Goal: Information Seeking & Learning: Learn about a topic

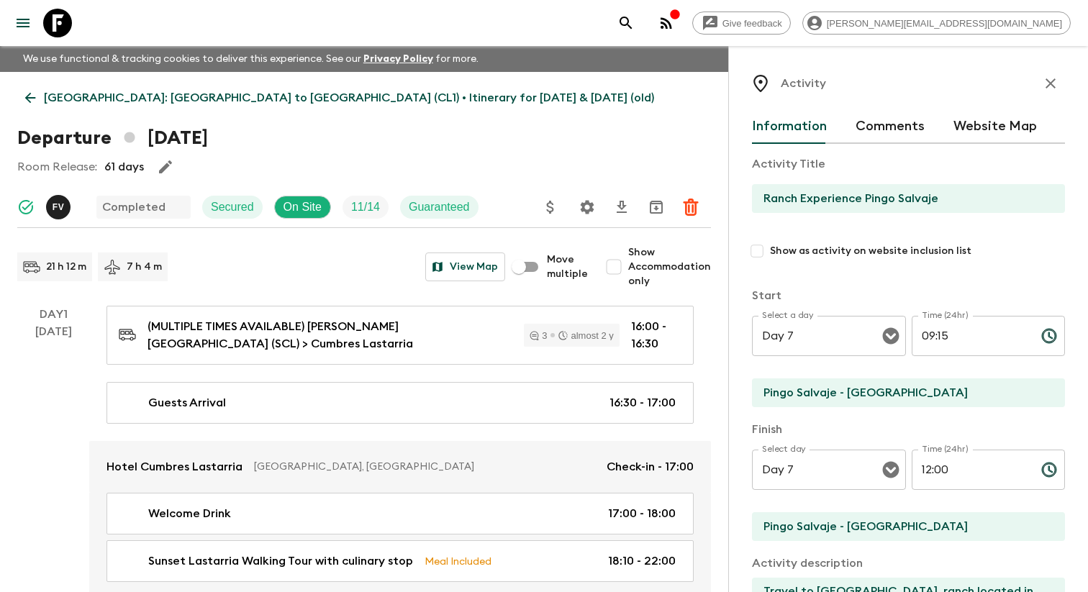
click at [21, 20] on icon "menu" at bounding box center [22, 22] width 17 height 17
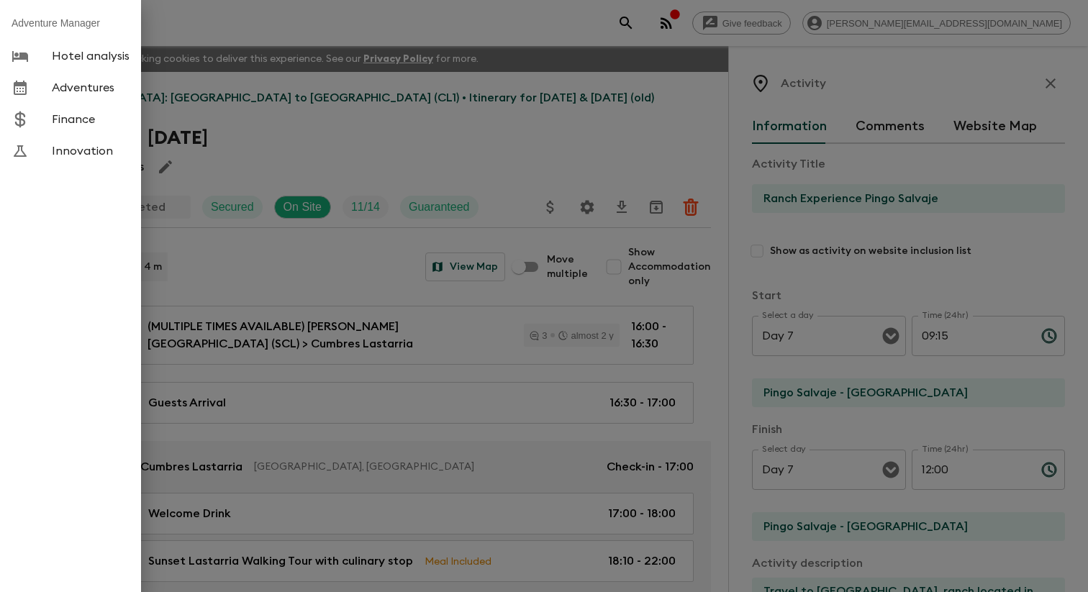
click at [127, 85] on span "Adventures" at bounding box center [91, 88] width 78 height 14
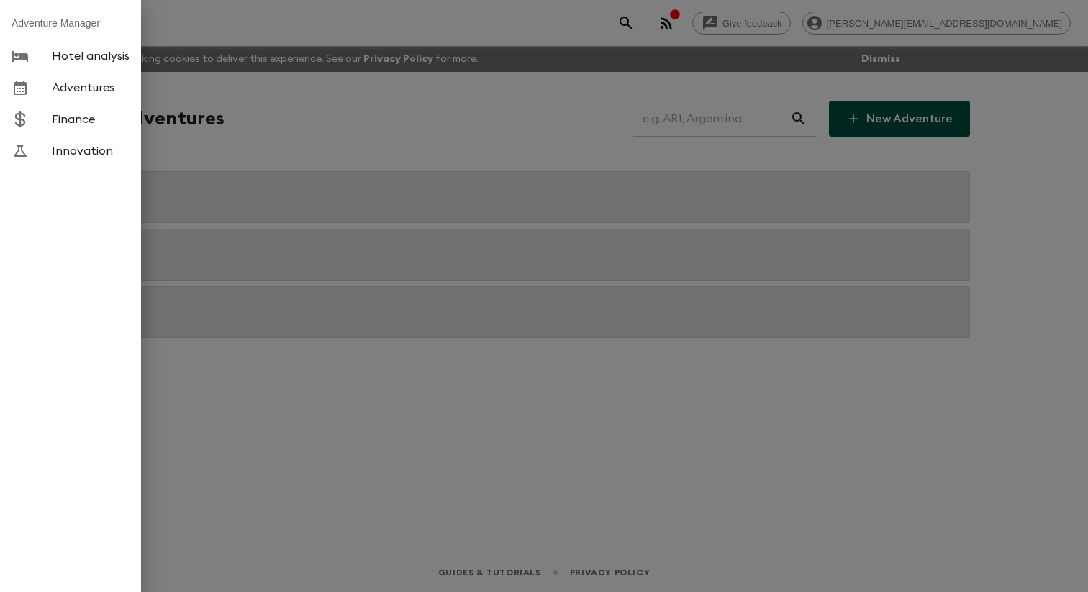
click at [297, 138] on div at bounding box center [544, 296] width 1088 height 592
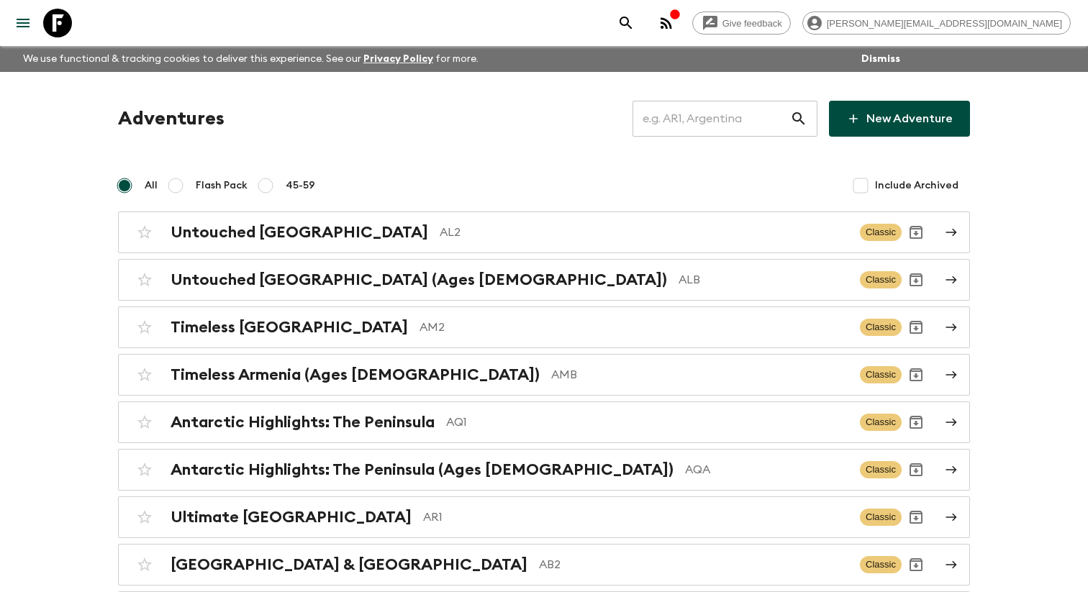
copy body
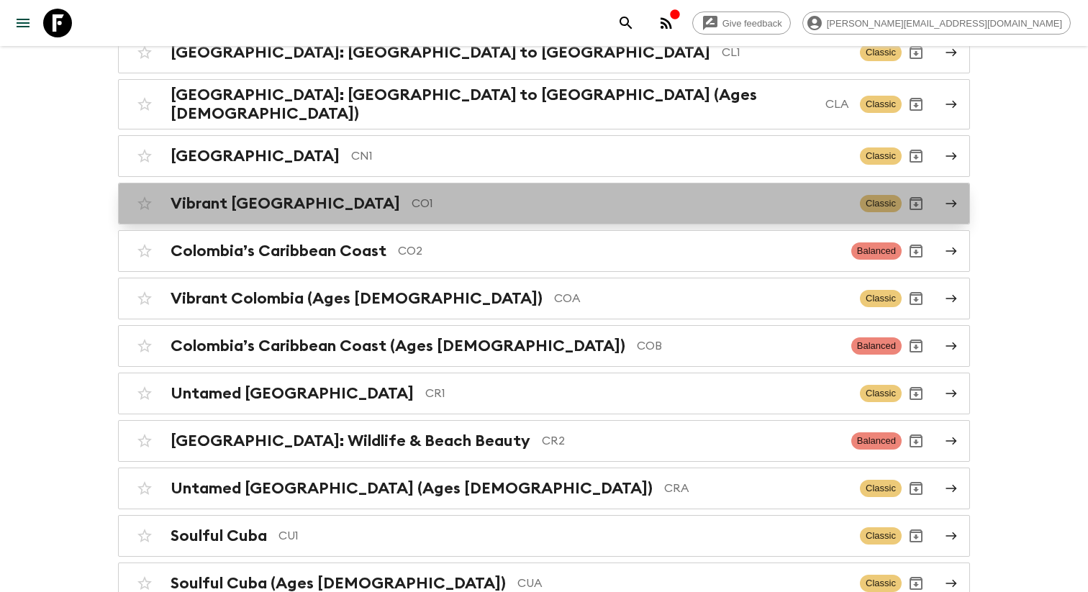
click at [312, 213] on div "Vibrant Colombia CO1" at bounding box center [510, 203] width 678 height 19
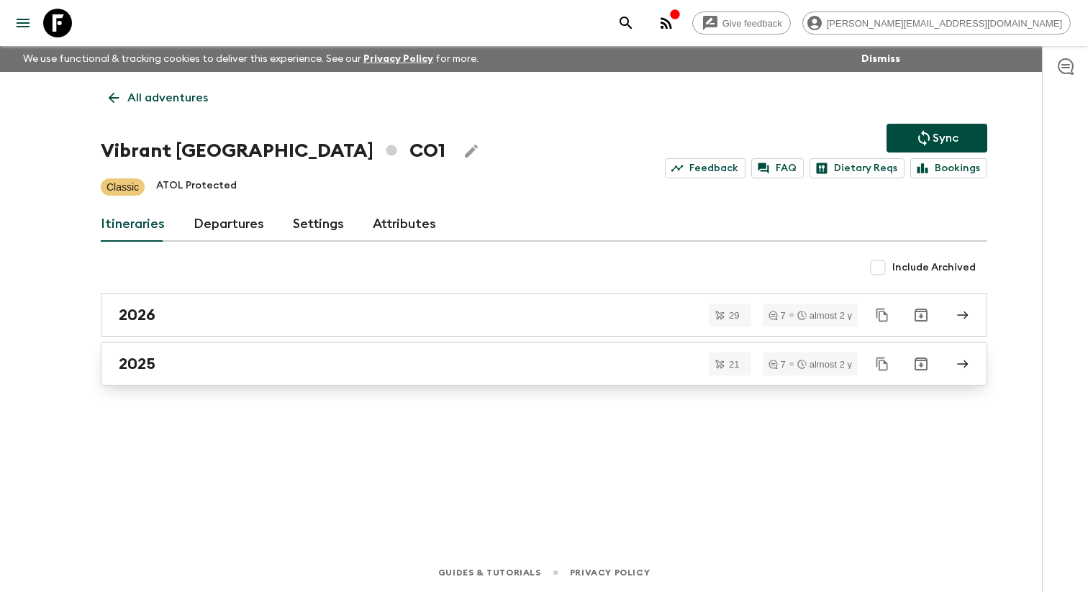
click at [197, 386] on link "2025" at bounding box center [544, 364] width 887 height 43
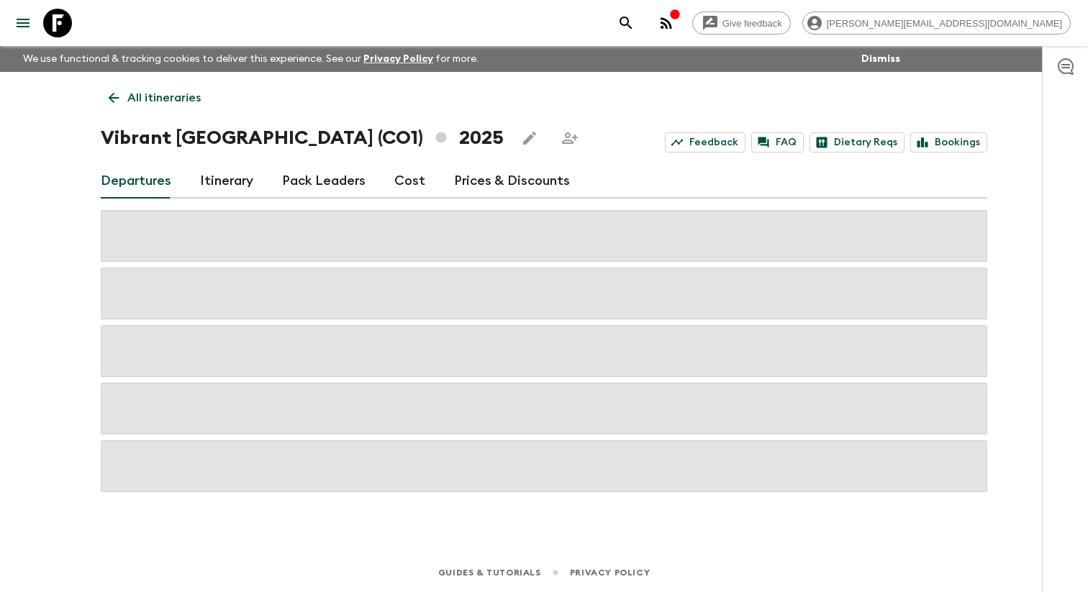
click at [215, 181] on link "Itinerary" at bounding box center [226, 181] width 53 height 35
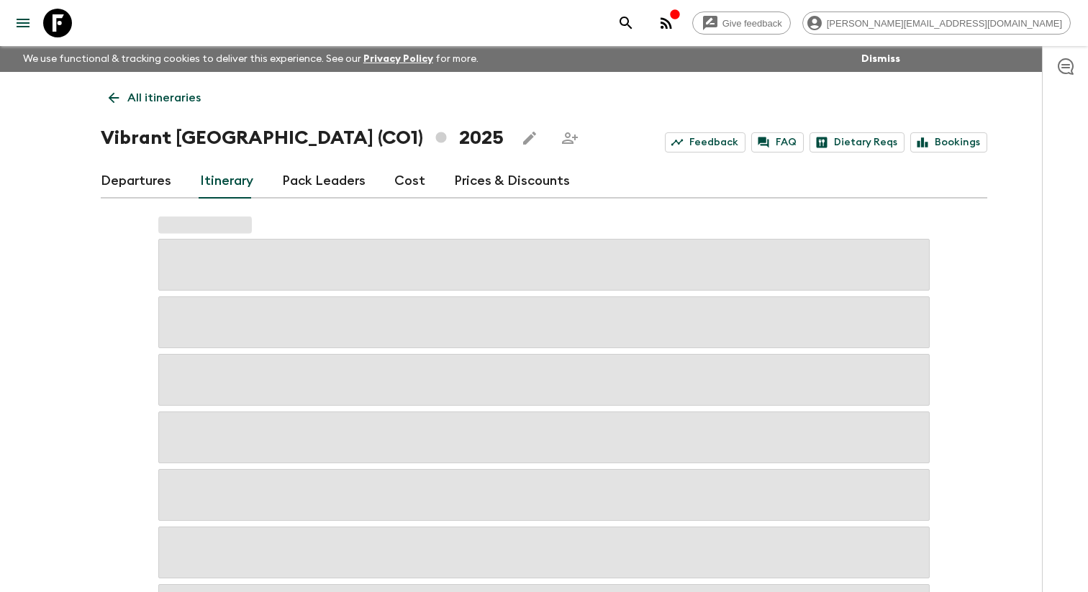
click at [127, 199] on link "Departures" at bounding box center [136, 181] width 71 height 35
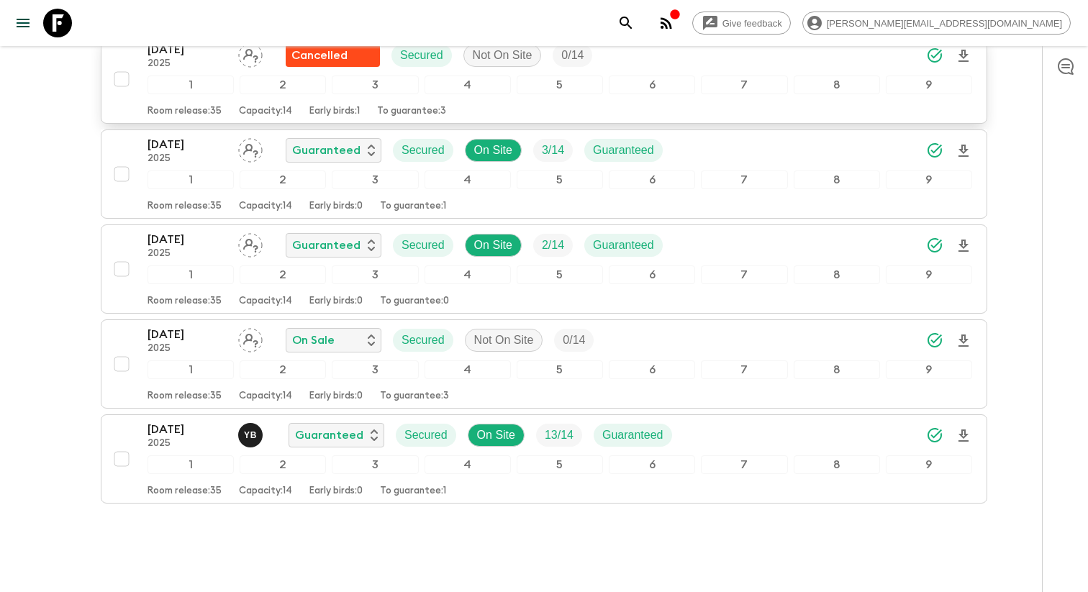
scroll to position [1912, 0]
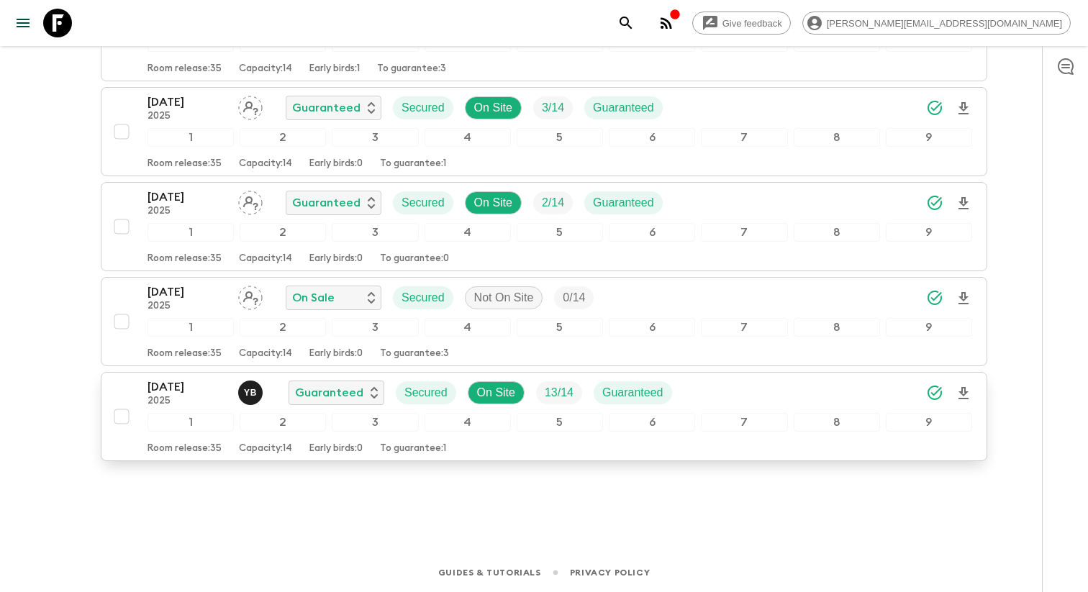
click at [202, 405] on p "2025" at bounding box center [187, 402] width 79 height 12
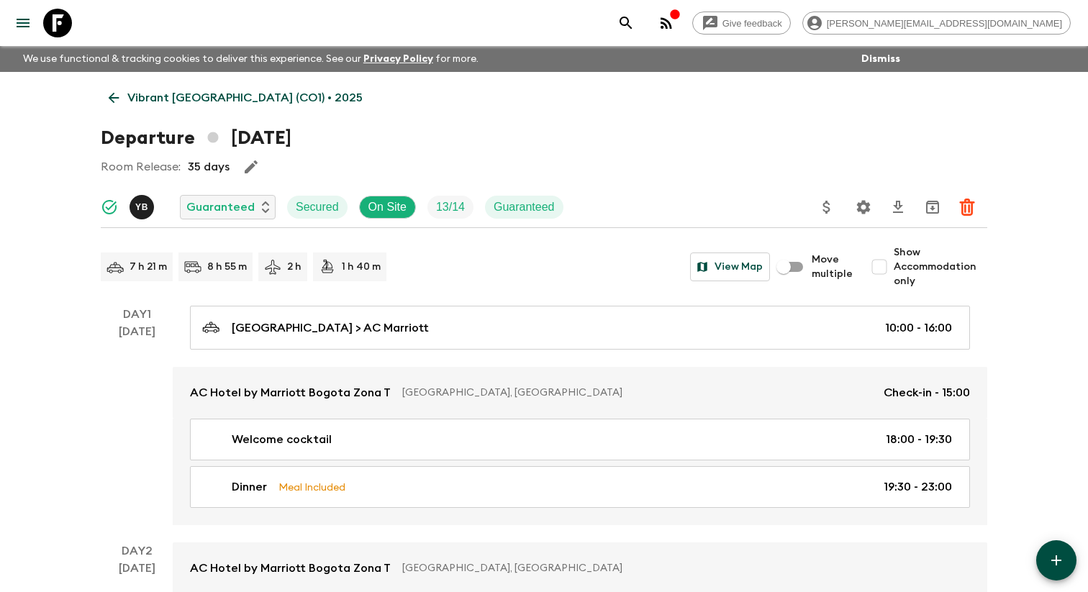
click at [890, 274] on input "Show Accommodation only" at bounding box center [879, 267] width 29 height 29
checkbox input "true"
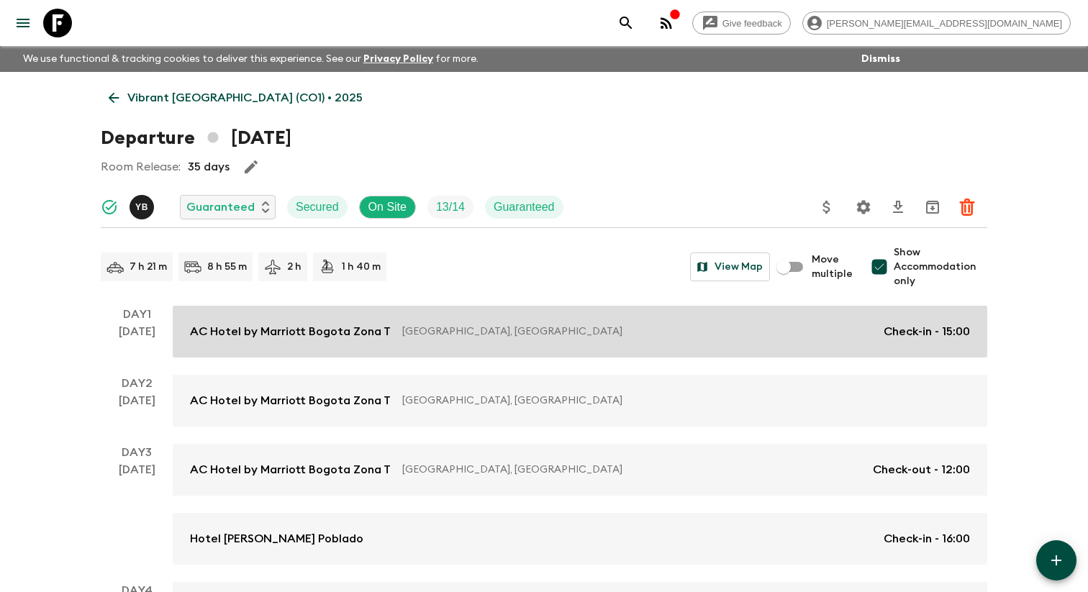
click at [482, 339] on p "[GEOGRAPHIC_DATA], [GEOGRAPHIC_DATA]" at bounding box center [637, 332] width 470 height 14
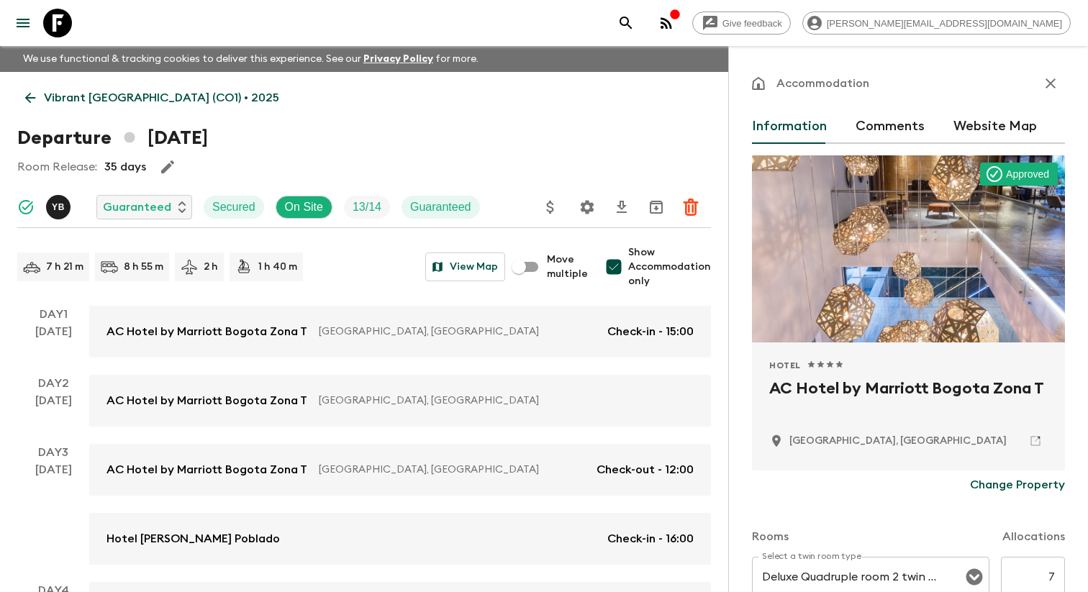
click at [795, 398] on h2 "AC Hotel by Marriott Bogota Zona T" at bounding box center [908, 400] width 279 height 46
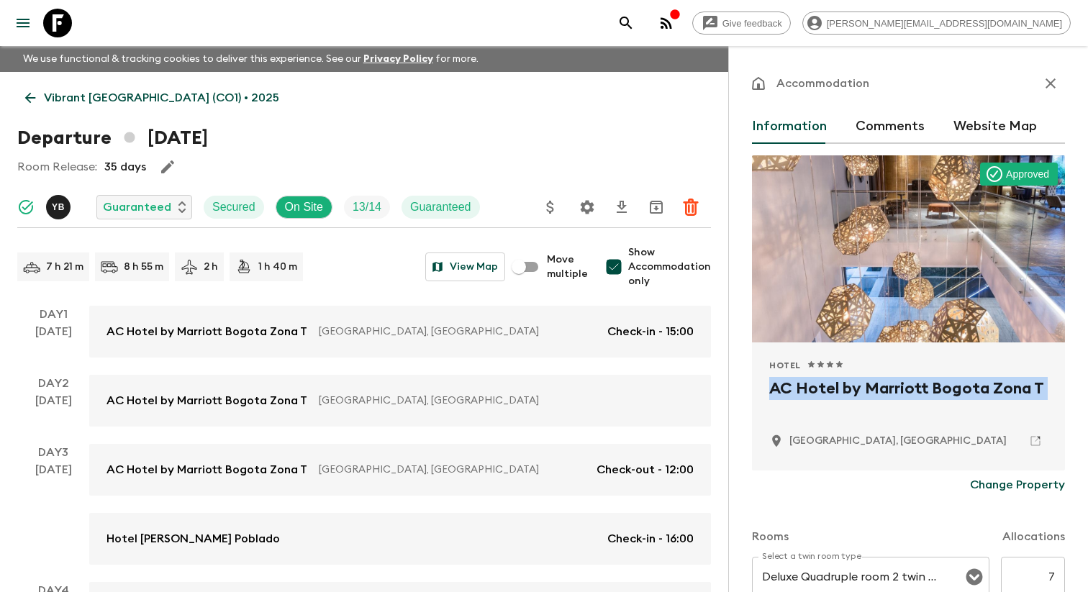
copy div "AC Hotel by Marriott Bogota Zona T"
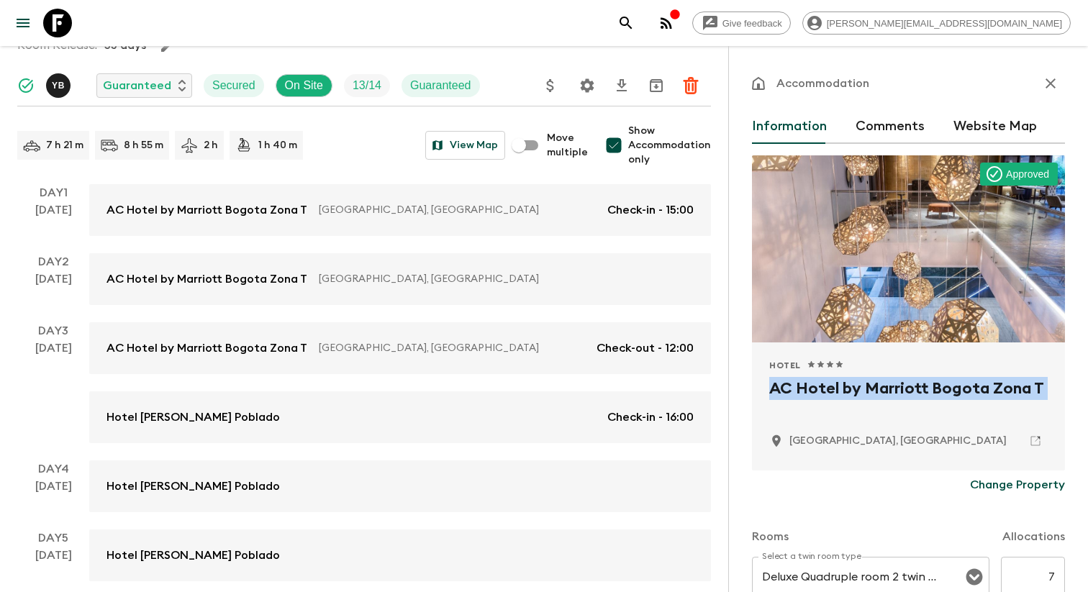
scroll to position [240, 0]
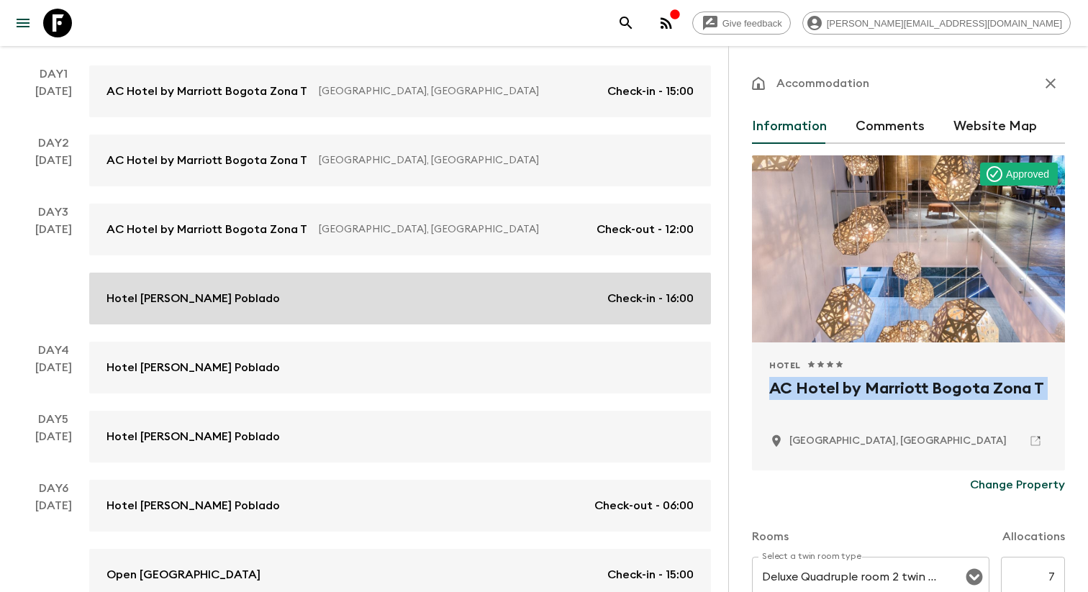
click at [221, 320] on link "Hotel [PERSON_NAME] Poblado Check-in - 16:00" at bounding box center [400, 299] width 622 height 52
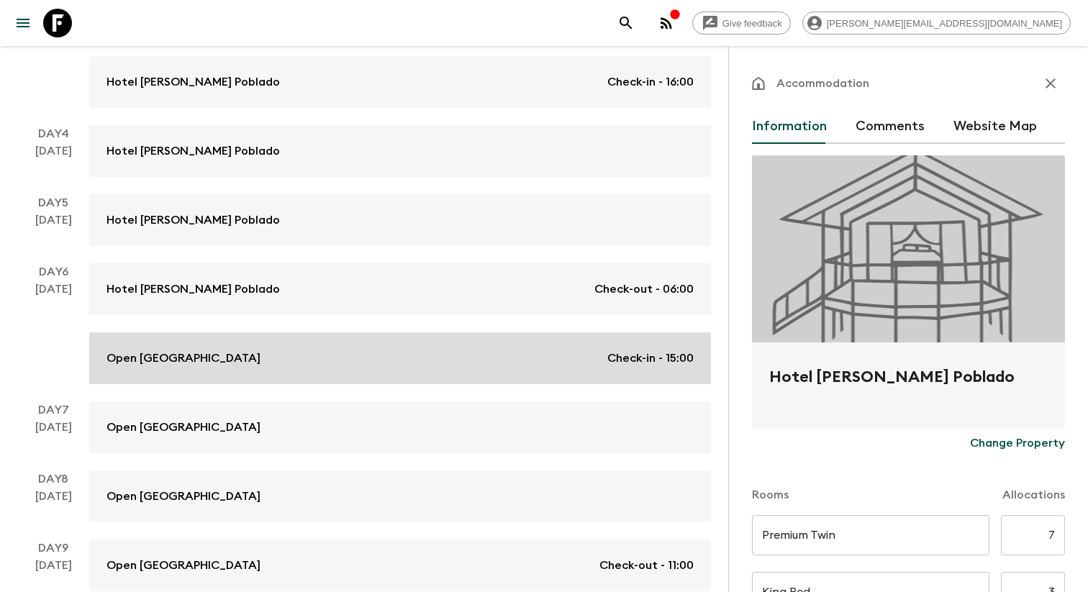
scroll to position [459, 0]
click at [333, 363] on div "Open Social House hotel Check-in - 15:00" at bounding box center [400, 356] width 587 height 17
type input "Be Twin"
type input "Great Cheaper King"
type input "Day 6"
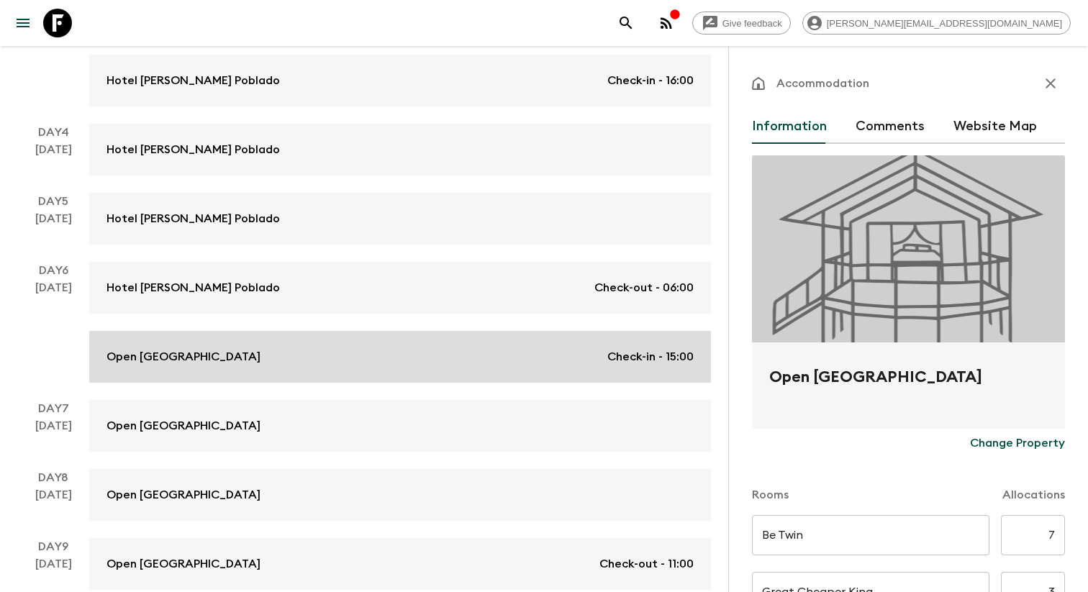
type input "15:00"
type input "Day 9"
type input "11:00"
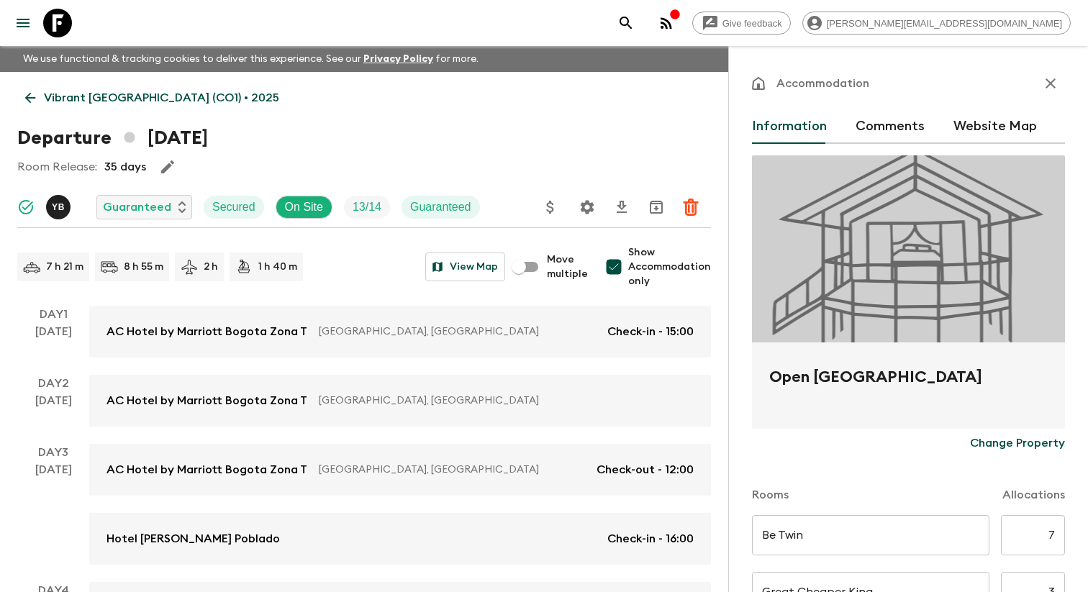
click at [17, 32] on icon "menu" at bounding box center [22, 22] width 17 height 17
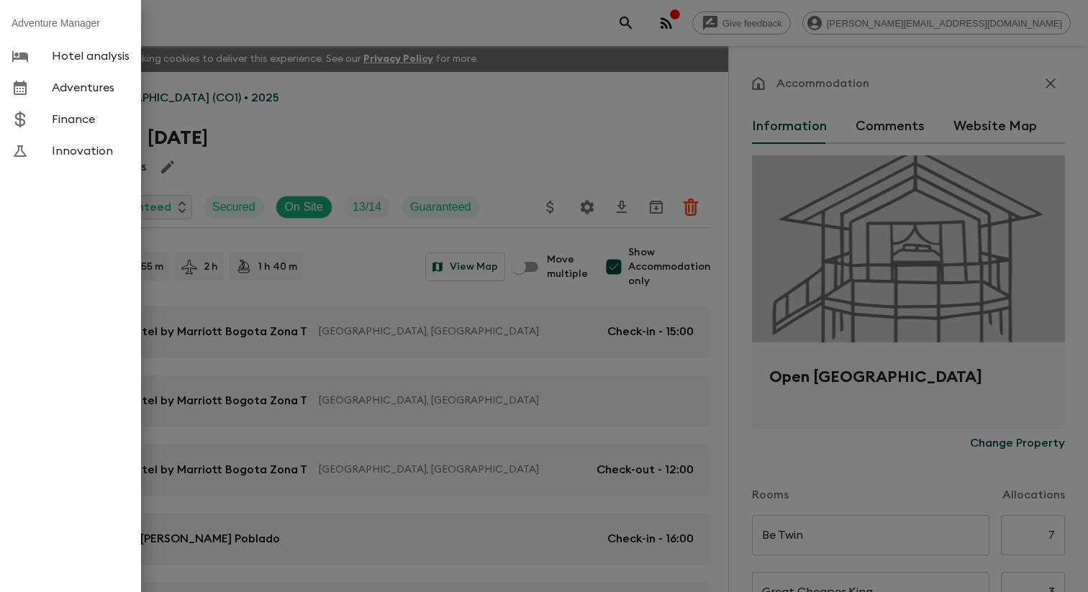
click at [82, 94] on span "Adventures" at bounding box center [91, 88] width 78 height 14
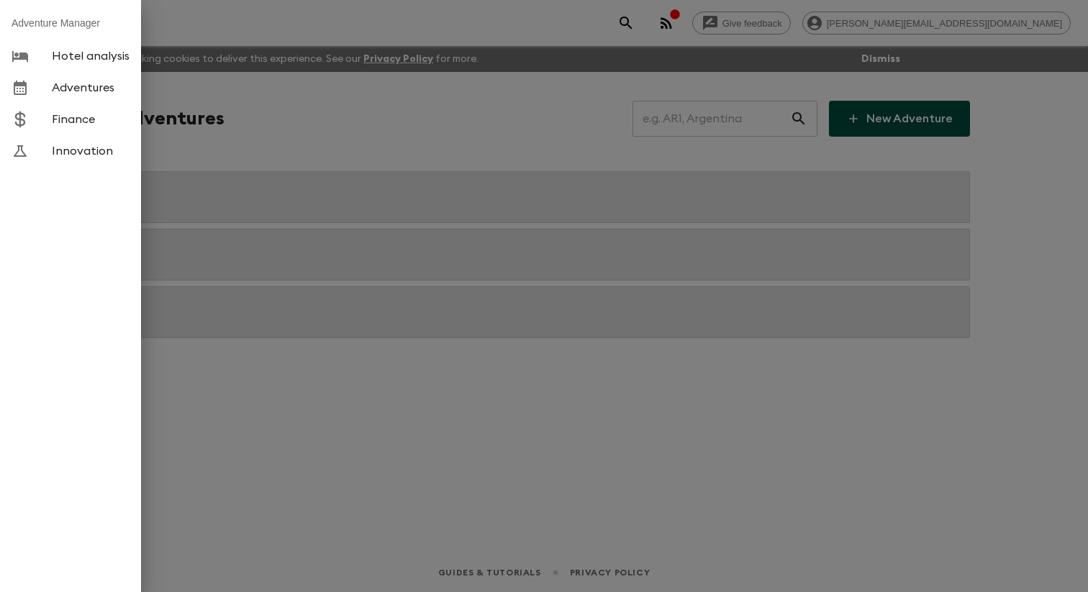
click at [369, 108] on div at bounding box center [544, 296] width 1088 height 592
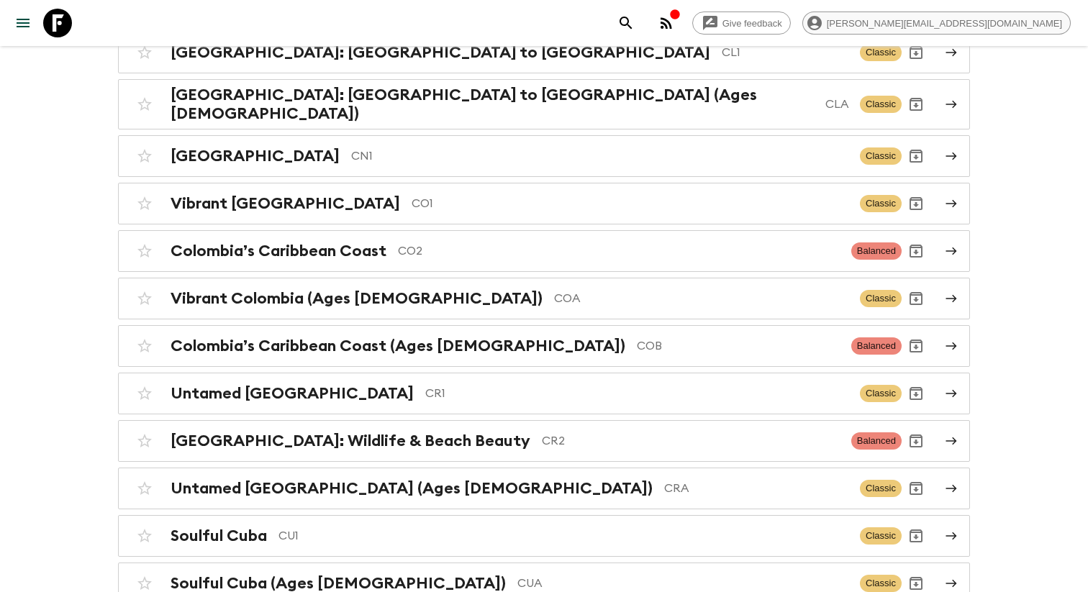
scroll to position [4659, 0]
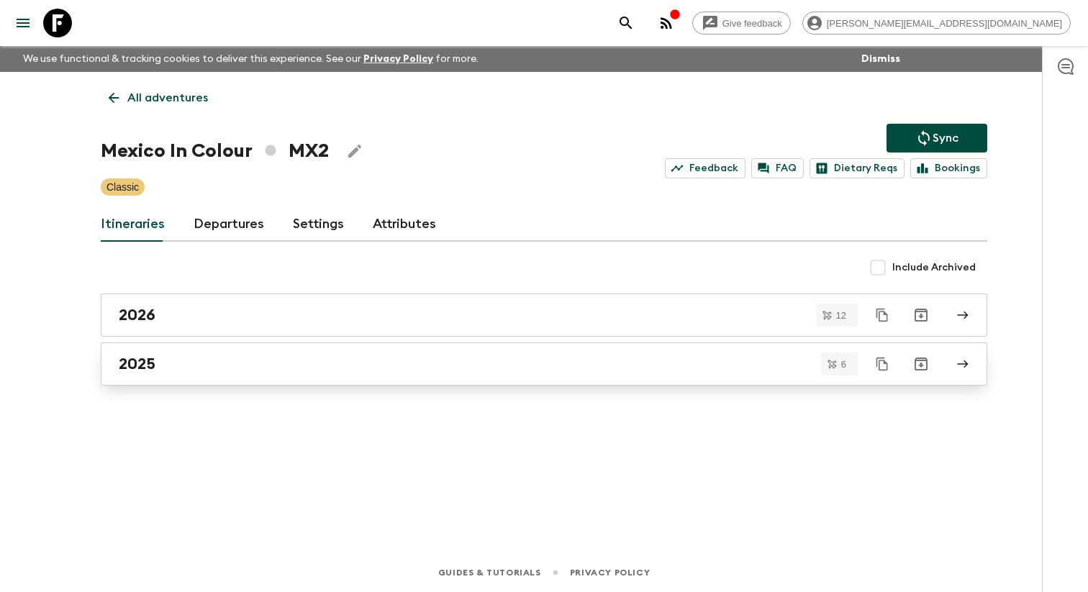
click at [199, 366] on div "2025" at bounding box center [530, 364] width 823 height 19
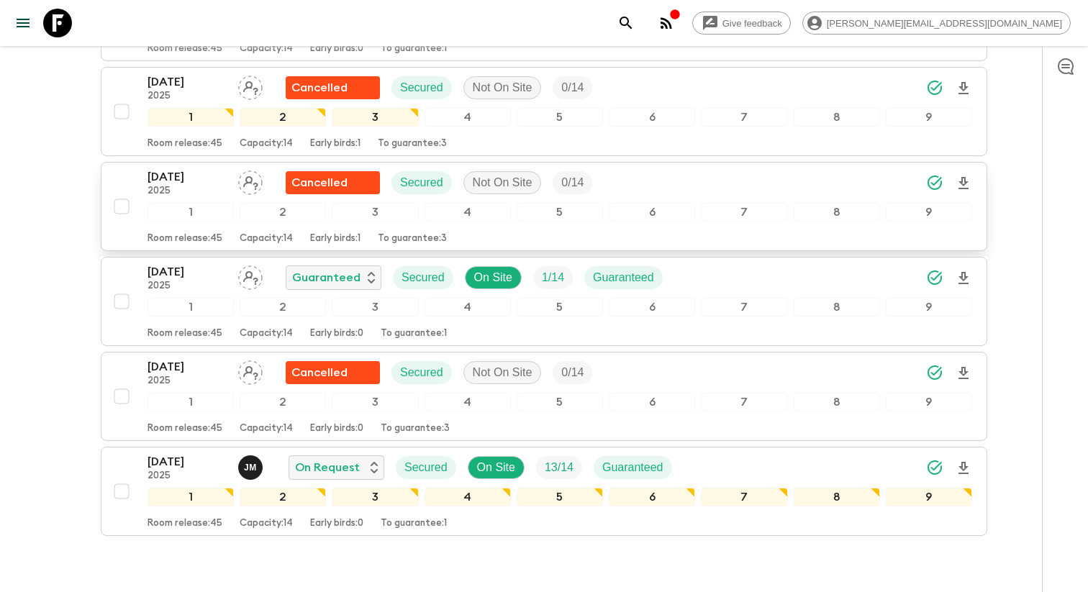
scroll to position [386, 0]
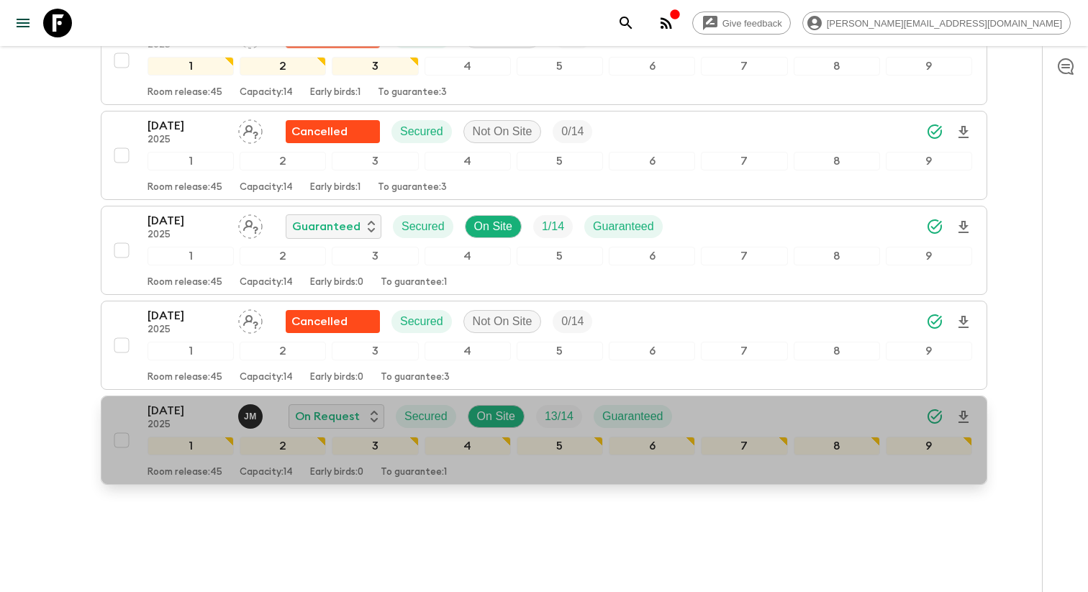
click at [180, 420] on p "[DATE]" at bounding box center [187, 410] width 79 height 17
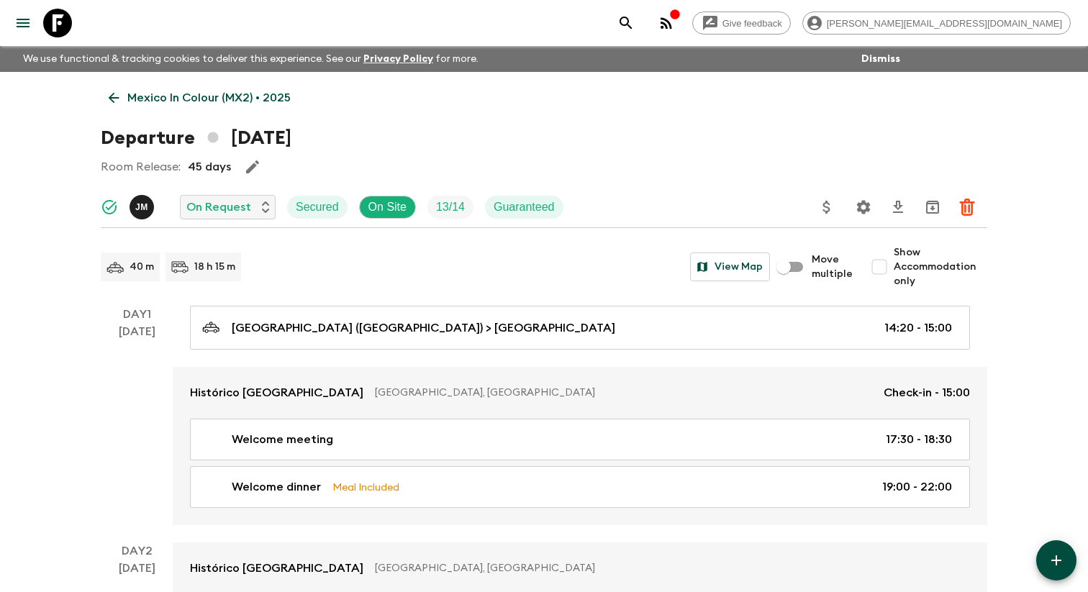
click at [890, 269] on input "Show Accommodation only" at bounding box center [879, 267] width 29 height 29
checkbox input "true"
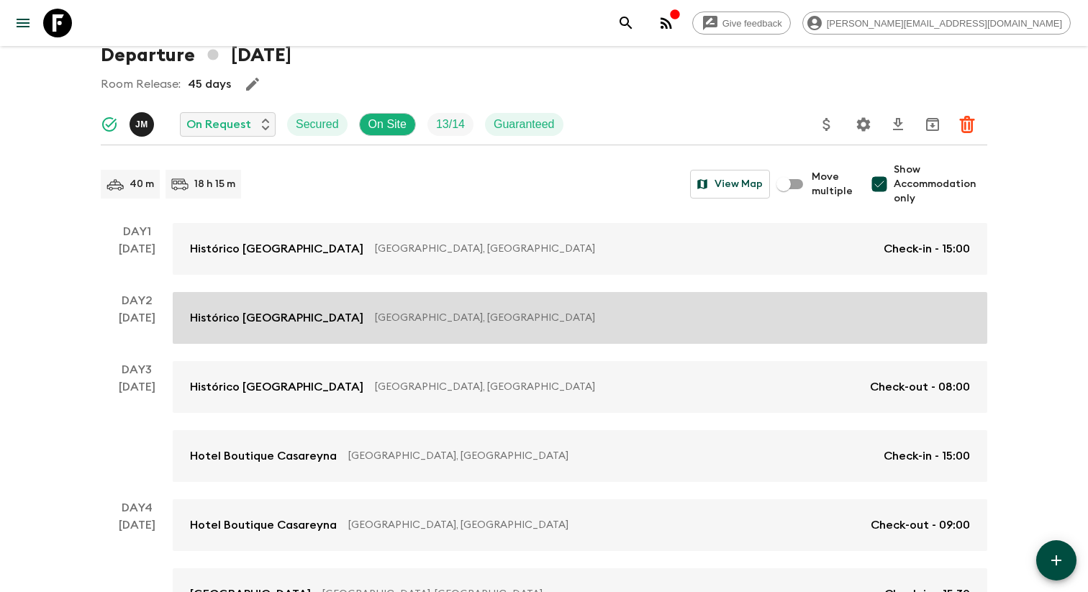
scroll to position [84, 0]
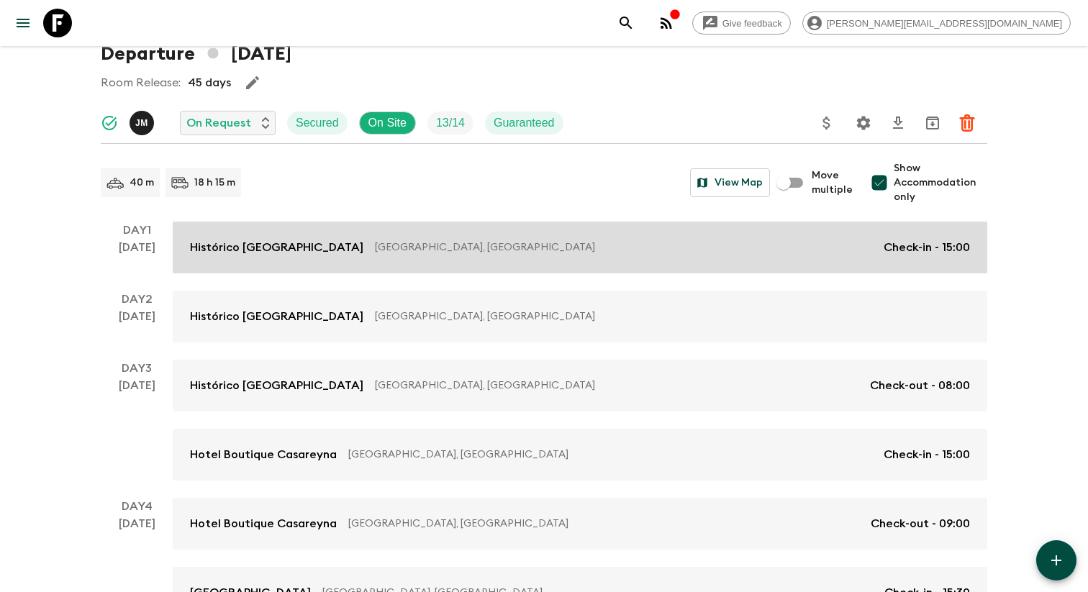
click at [419, 243] on link "Histórico [GEOGRAPHIC_DATA] [GEOGRAPHIC_DATA], [GEOGRAPHIC_DATA] Check-in - 15:…" at bounding box center [580, 248] width 815 height 52
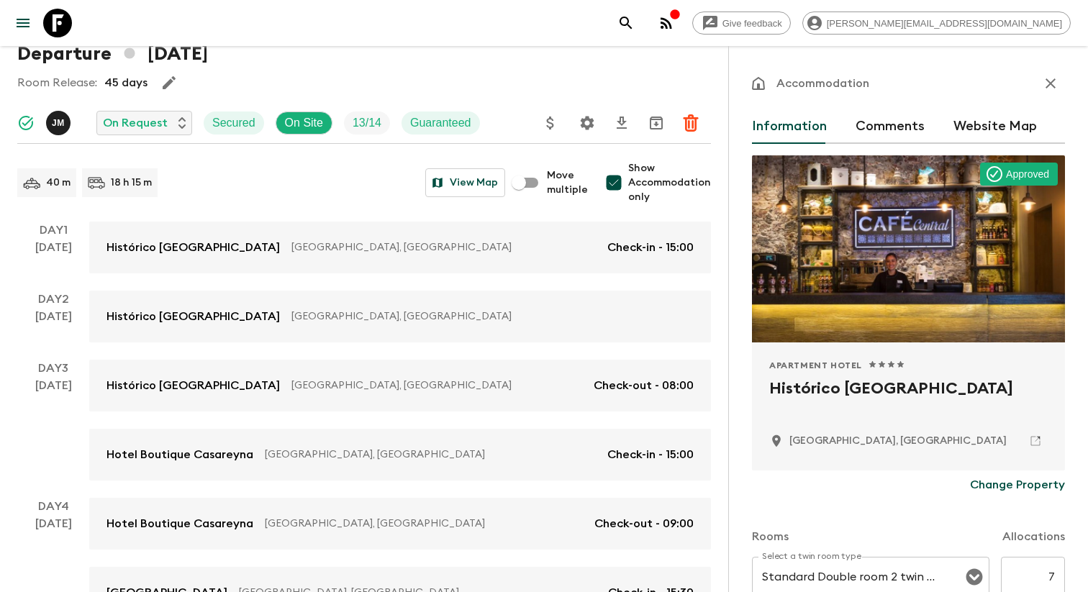
click at [816, 399] on h2 "Histórico [GEOGRAPHIC_DATA]" at bounding box center [908, 400] width 279 height 46
copy div "Histórico [GEOGRAPHIC_DATA]"
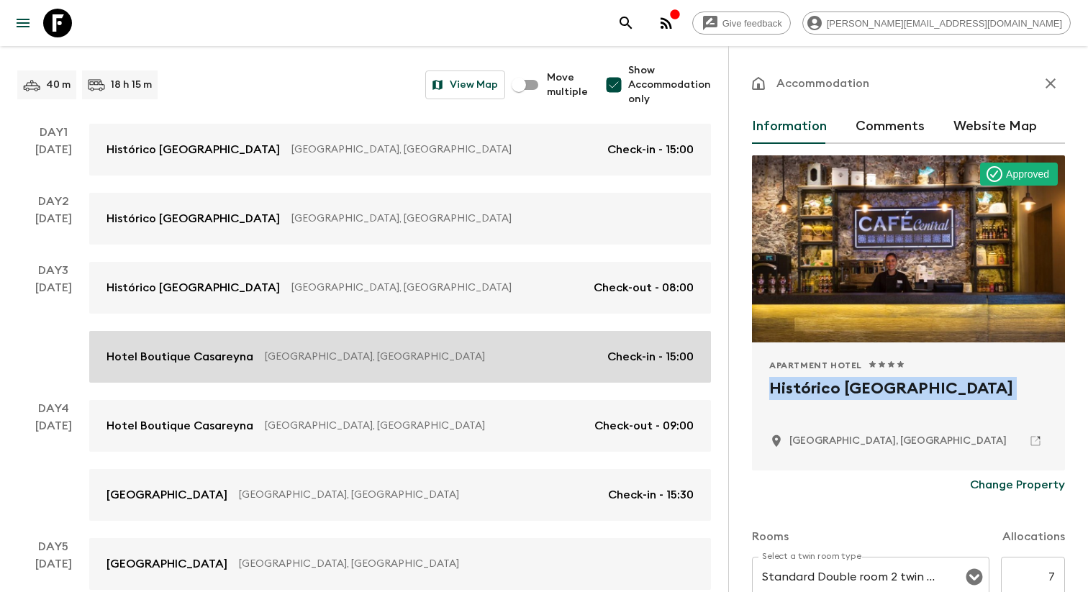
scroll to position [184, 0]
click at [402, 363] on p "[GEOGRAPHIC_DATA], [GEOGRAPHIC_DATA]" at bounding box center [430, 355] width 331 height 14
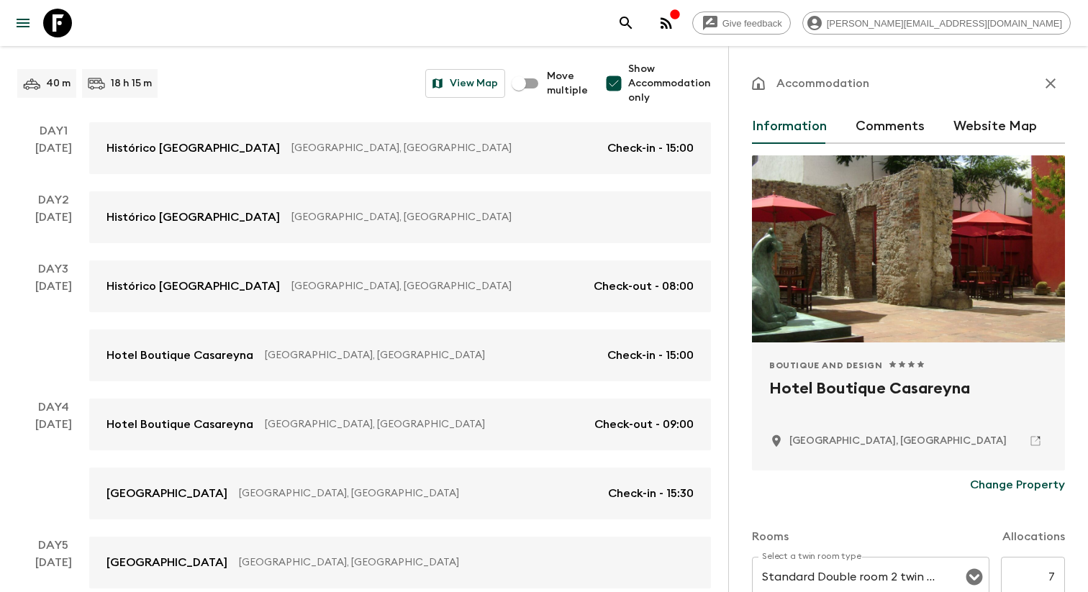
click at [798, 400] on h2 "Hotel Boutique Casareyna" at bounding box center [908, 400] width 279 height 46
copy div "Hotel Boutique Casareyna"
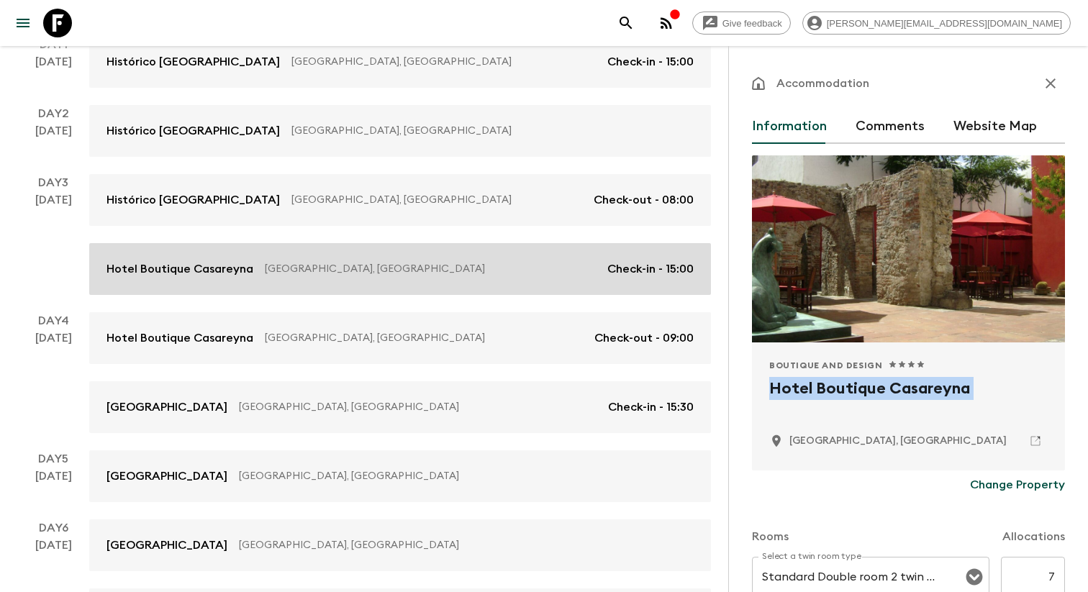
scroll to position [281, 0]
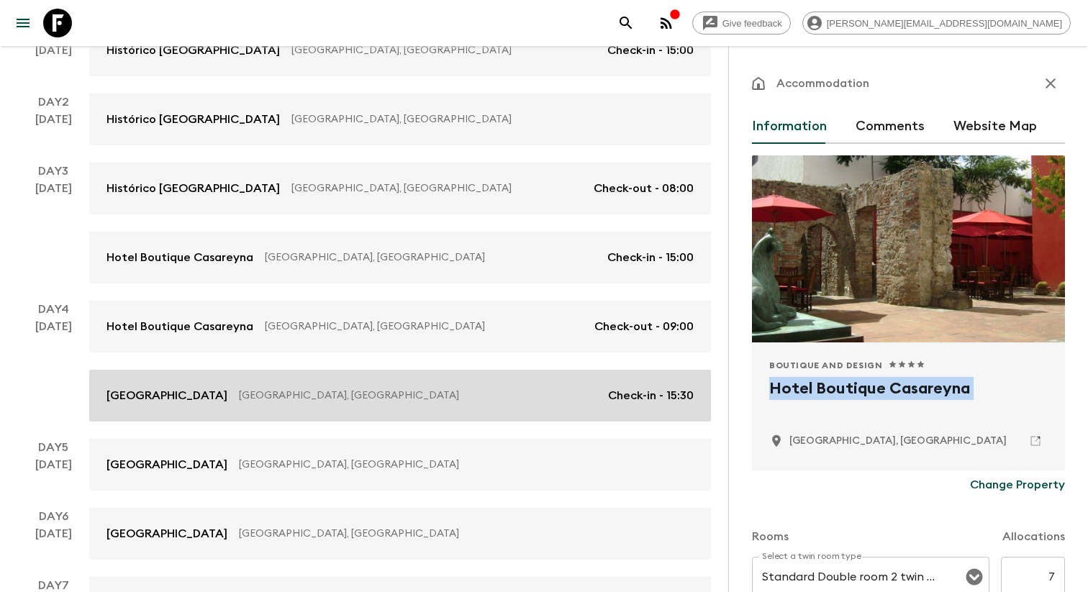
click at [421, 417] on link "[GEOGRAPHIC_DATA], [GEOGRAPHIC_DATA] Check-in - 15:30" at bounding box center [400, 396] width 622 height 52
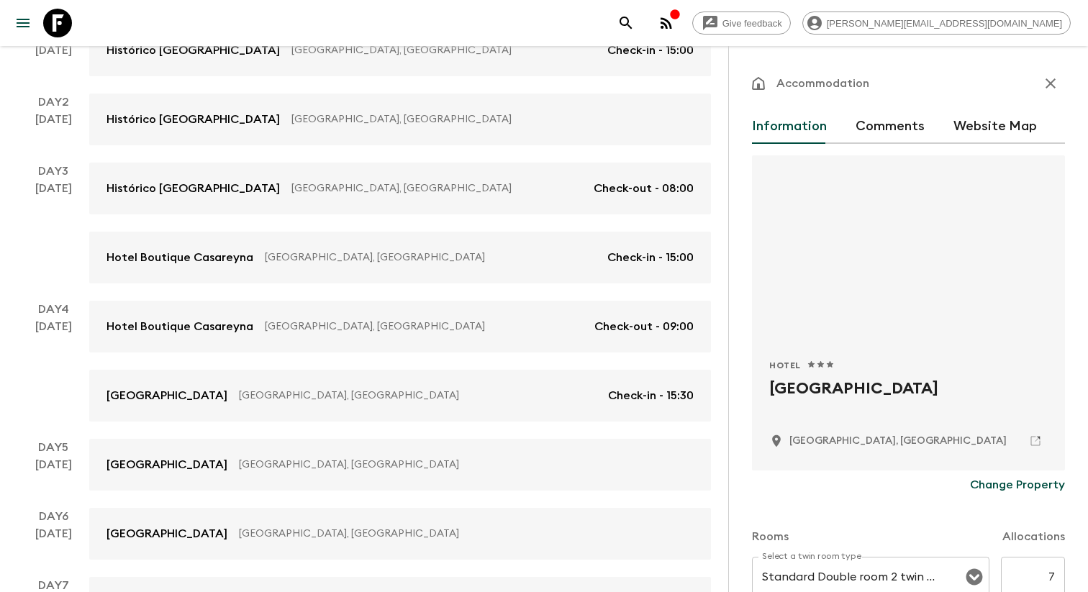
click at [872, 388] on h2 "[GEOGRAPHIC_DATA]" at bounding box center [908, 400] width 279 height 46
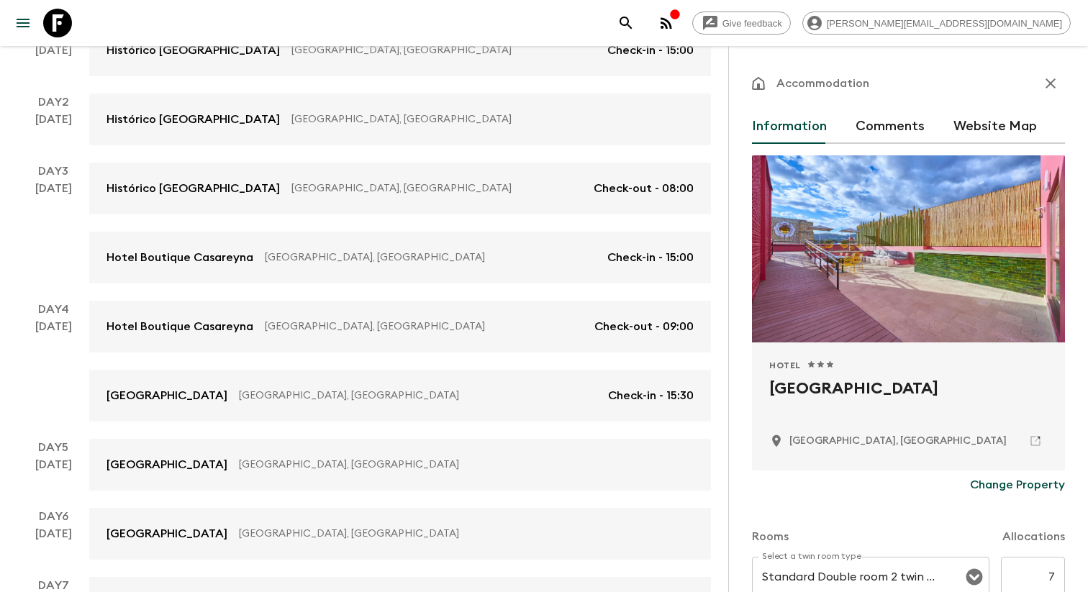
click at [872, 388] on h2 "[GEOGRAPHIC_DATA]" at bounding box center [908, 400] width 279 height 46
copy div "[GEOGRAPHIC_DATA]"
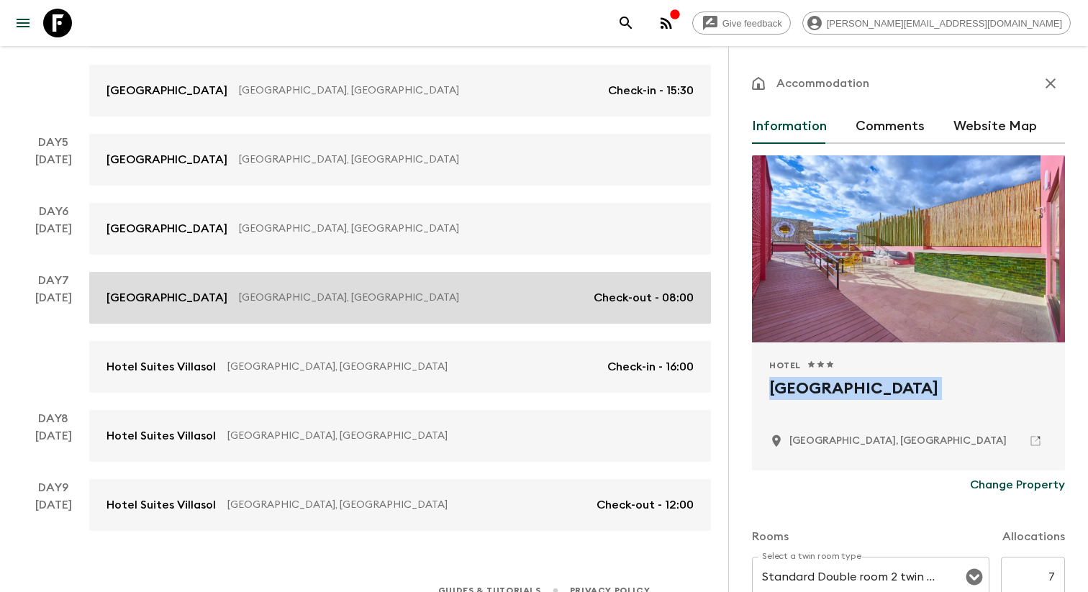
scroll to position [613, 0]
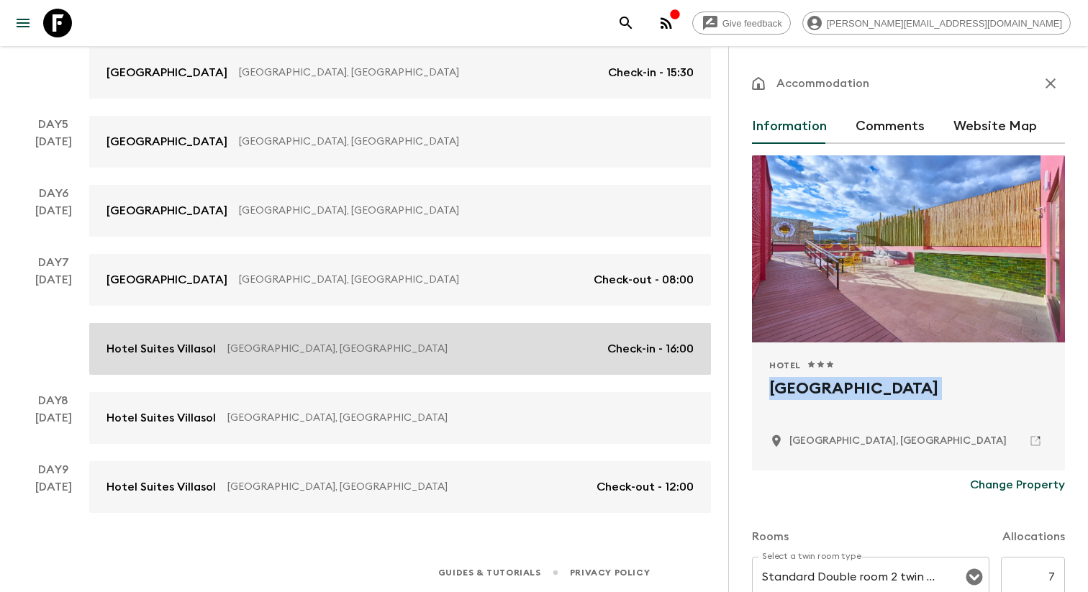
click at [317, 352] on p "[GEOGRAPHIC_DATA], [GEOGRAPHIC_DATA]" at bounding box center [411, 349] width 369 height 14
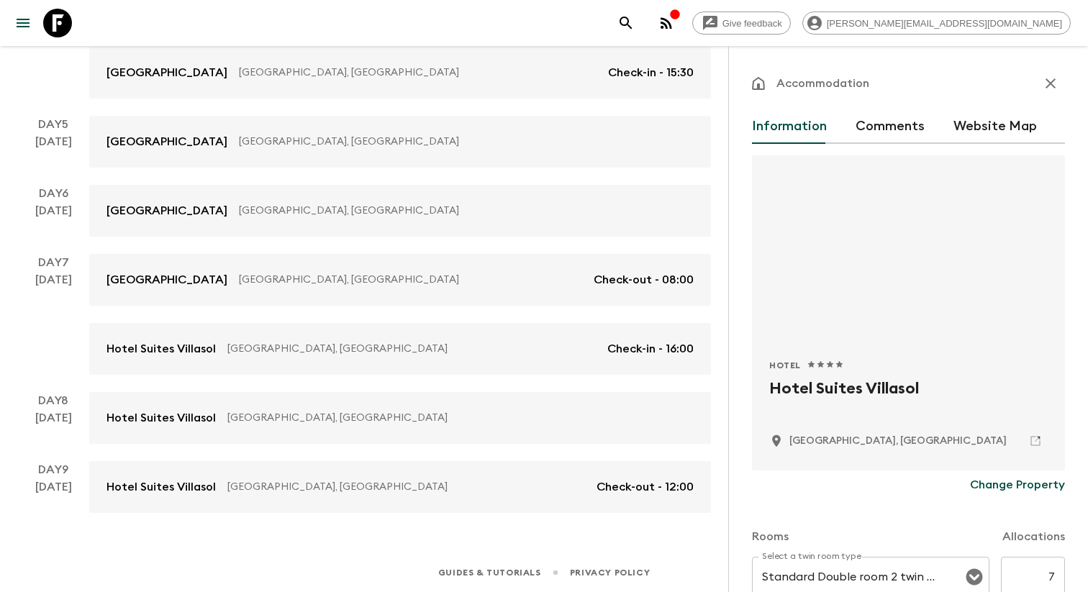
click at [840, 388] on h2 "Hotel Suites Villasol" at bounding box center [908, 400] width 279 height 46
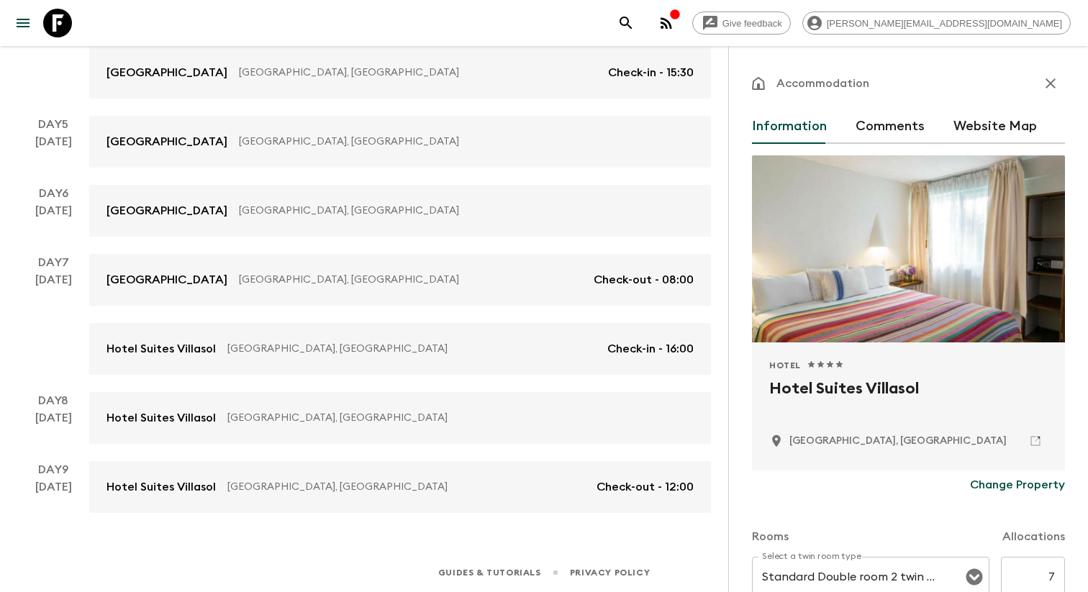
click at [840, 388] on h2 "Hotel Suites Villasol" at bounding box center [908, 400] width 279 height 46
copy div "Hotel Suites Villasol"
